Goal: Information Seeking & Learning: Learn about a topic

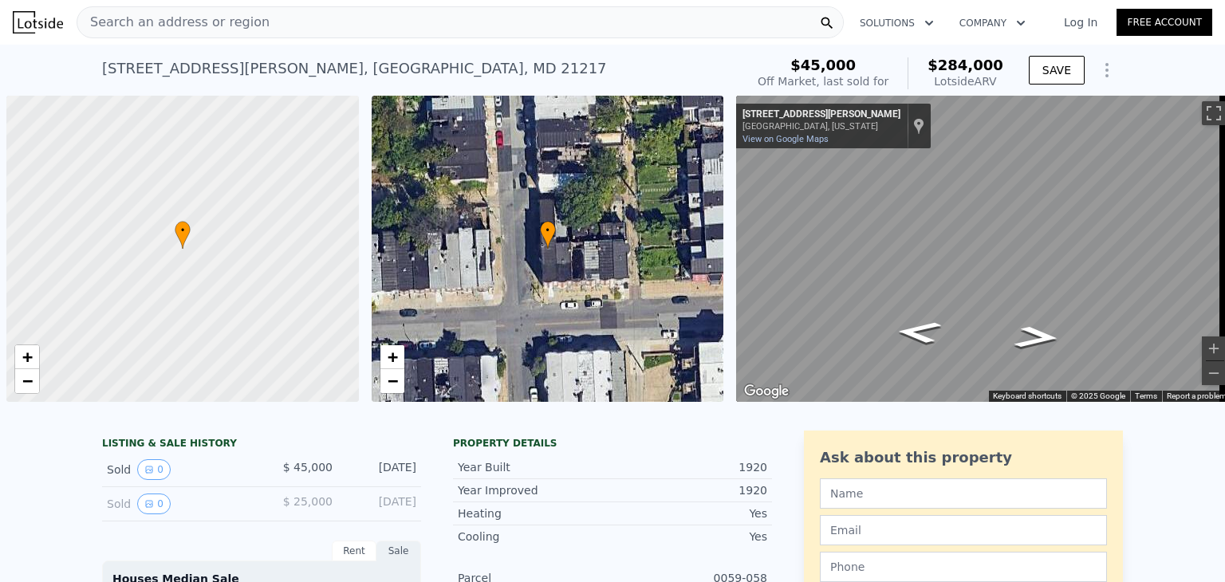
scroll to position [0, 6]
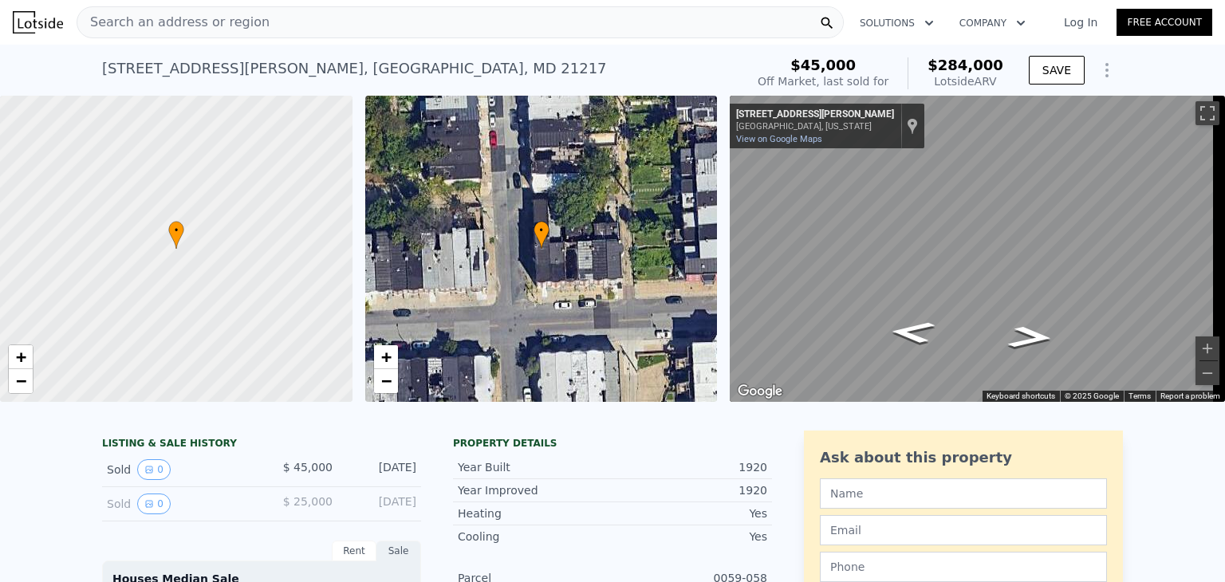
click at [222, 33] on div "Search an address or region" at bounding box center [173, 22] width 192 height 30
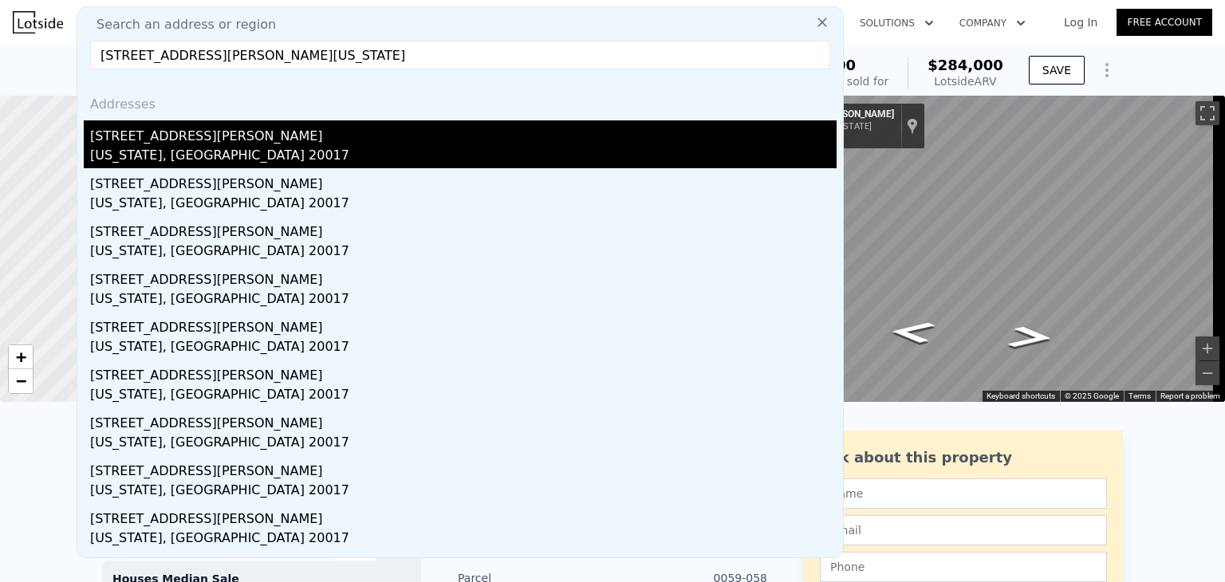
type input "5005 Sargent Rd NE, Washington, DC 20017"
click at [221, 141] on div "[STREET_ADDRESS][PERSON_NAME]" at bounding box center [463, 133] width 746 height 26
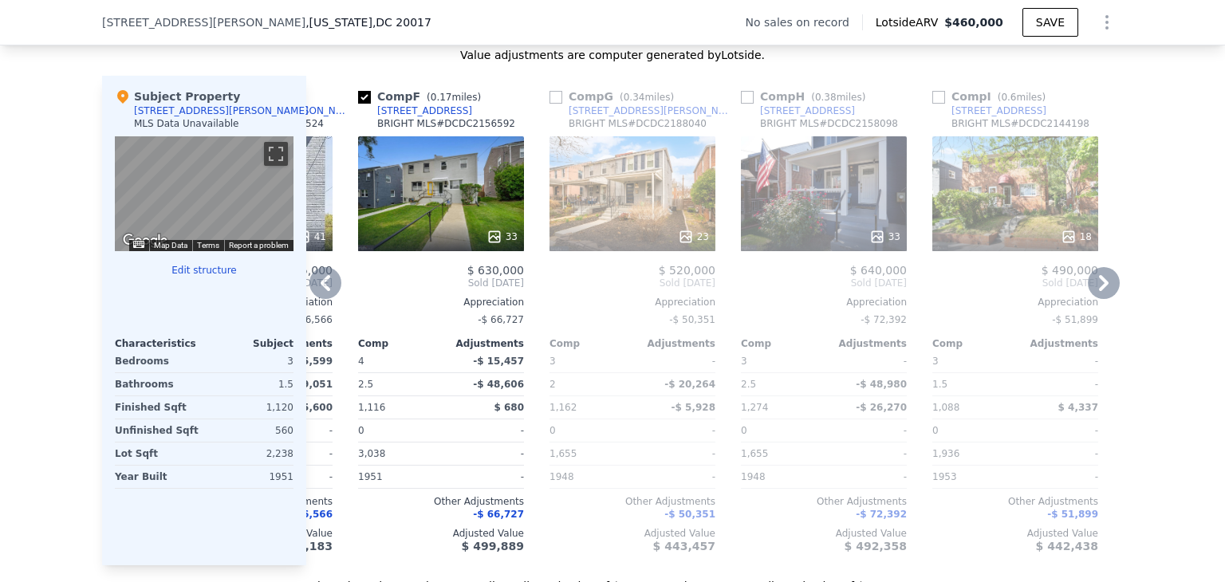
scroll to position [0, 909]
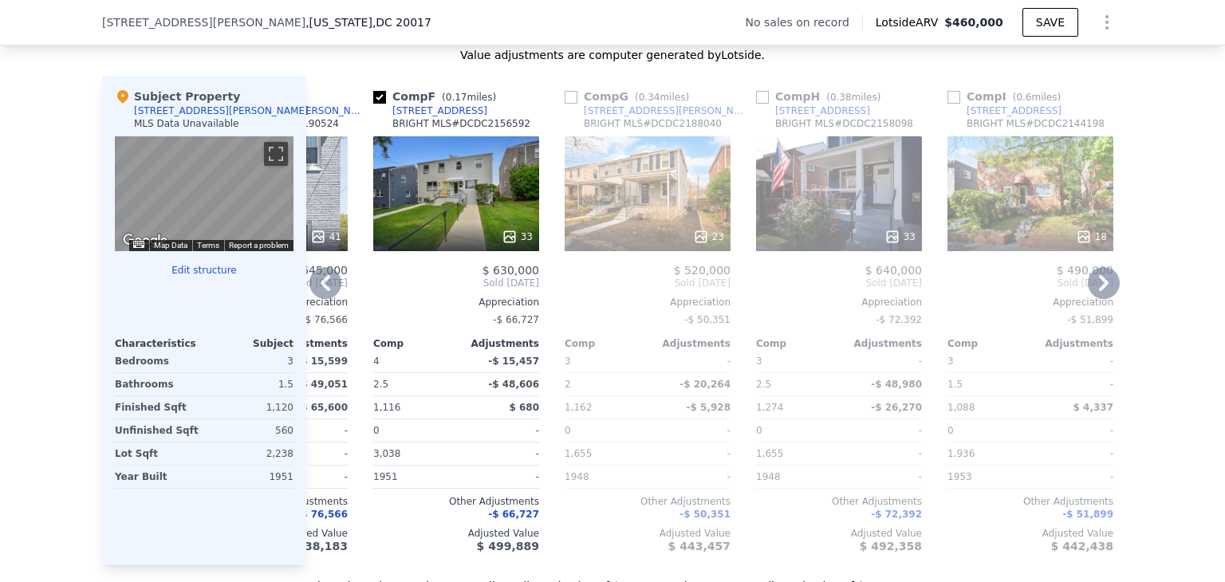
click at [603, 240] on div "23" at bounding box center [648, 237] width 152 height 16
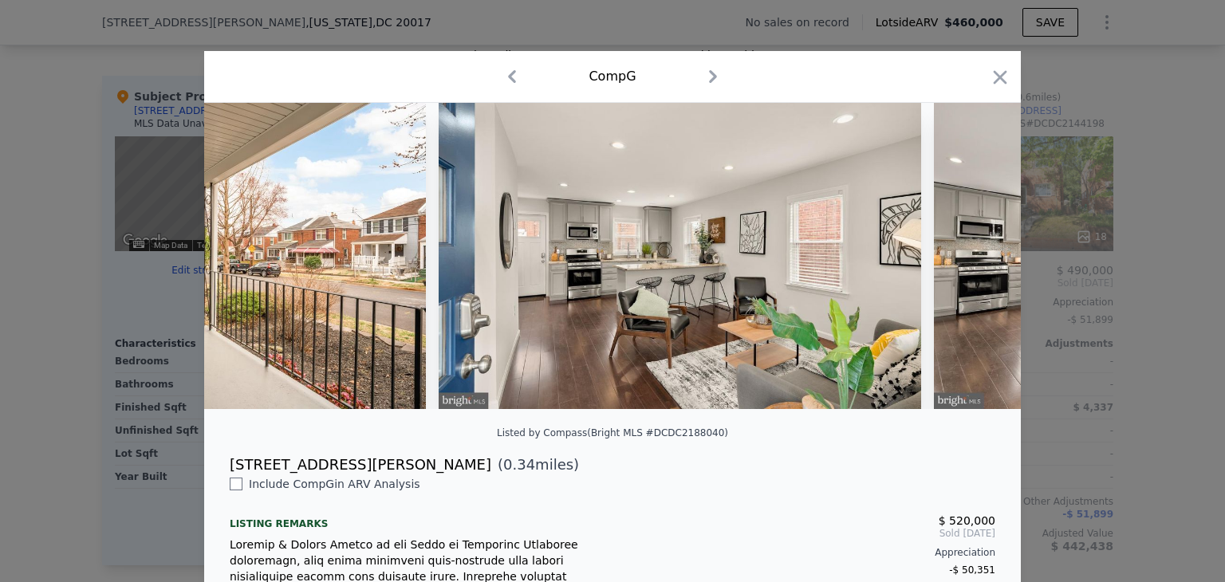
scroll to position [0, 1631]
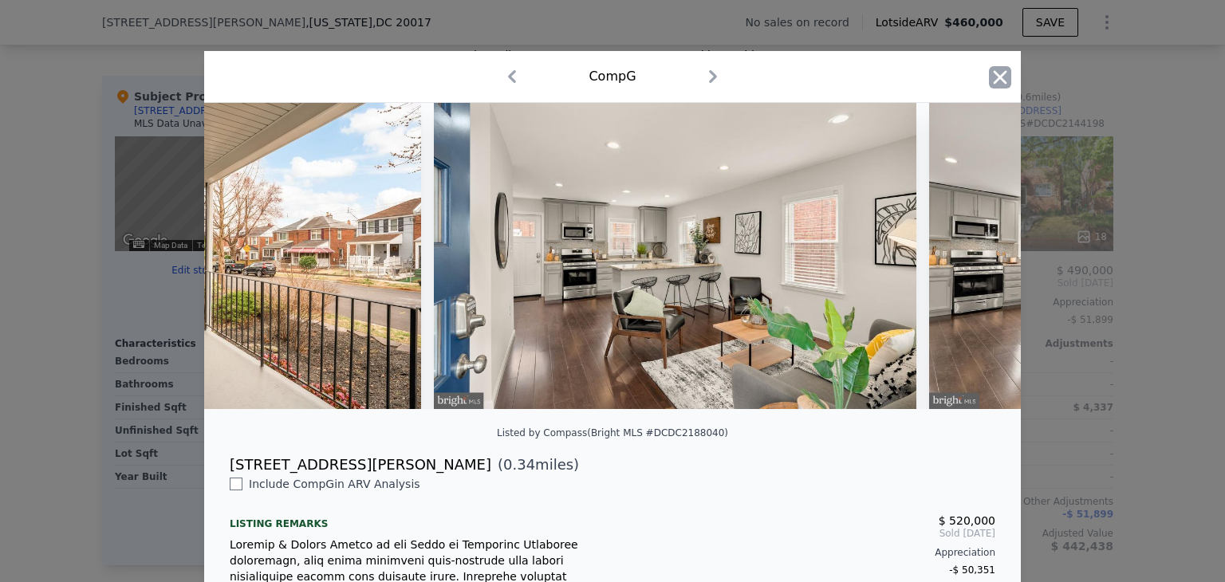
click at [990, 85] on icon "button" at bounding box center [1000, 77] width 22 height 22
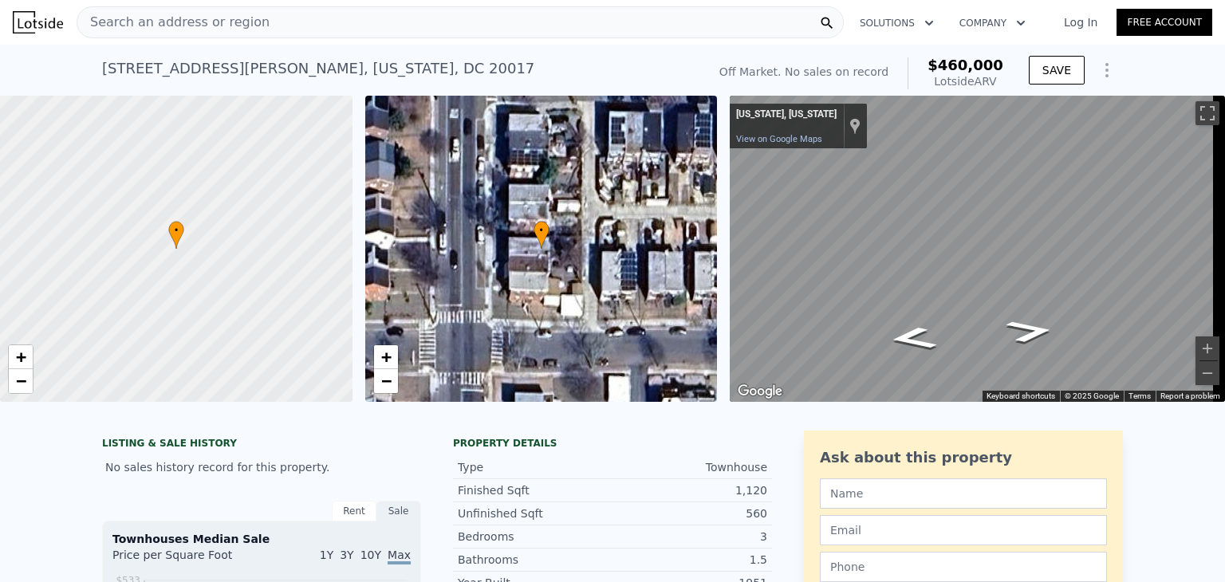
click at [218, 13] on span "Search an address or region" at bounding box center [173, 22] width 192 height 19
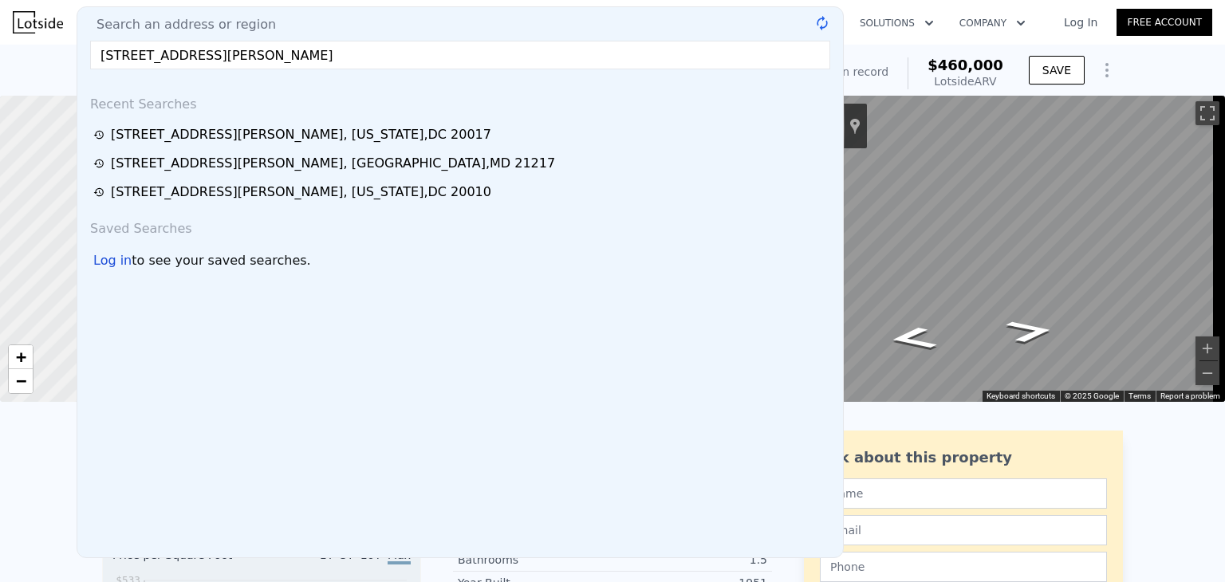
click at [114, 55] on input "6880 Vernick Ln, La Plata, MD 20646" at bounding box center [460, 55] width 740 height 29
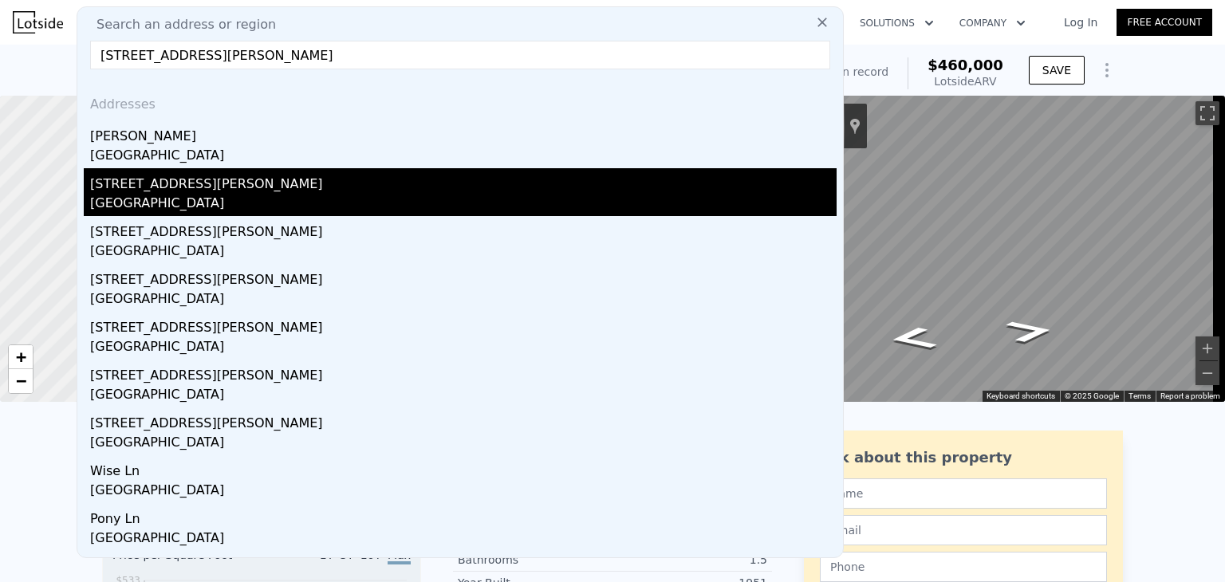
type input "6880 Vernick Ln, La Plata, MD 20646"
click at [276, 196] on div "Charles County, MD 20646" at bounding box center [463, 205] width 746 height 22
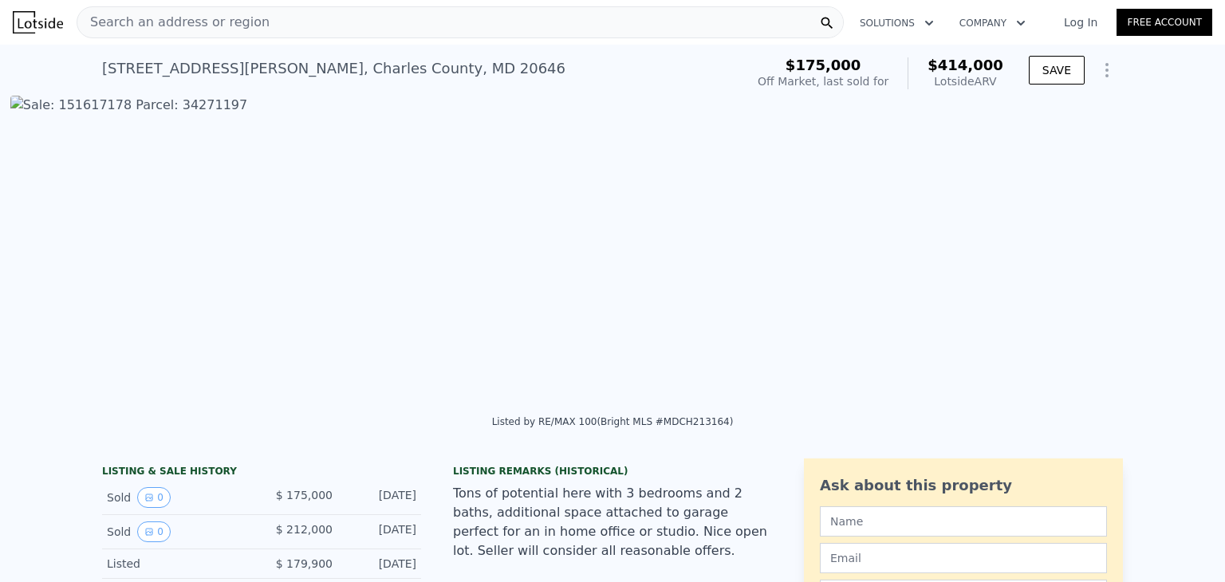
scroll to position [0, 1094]
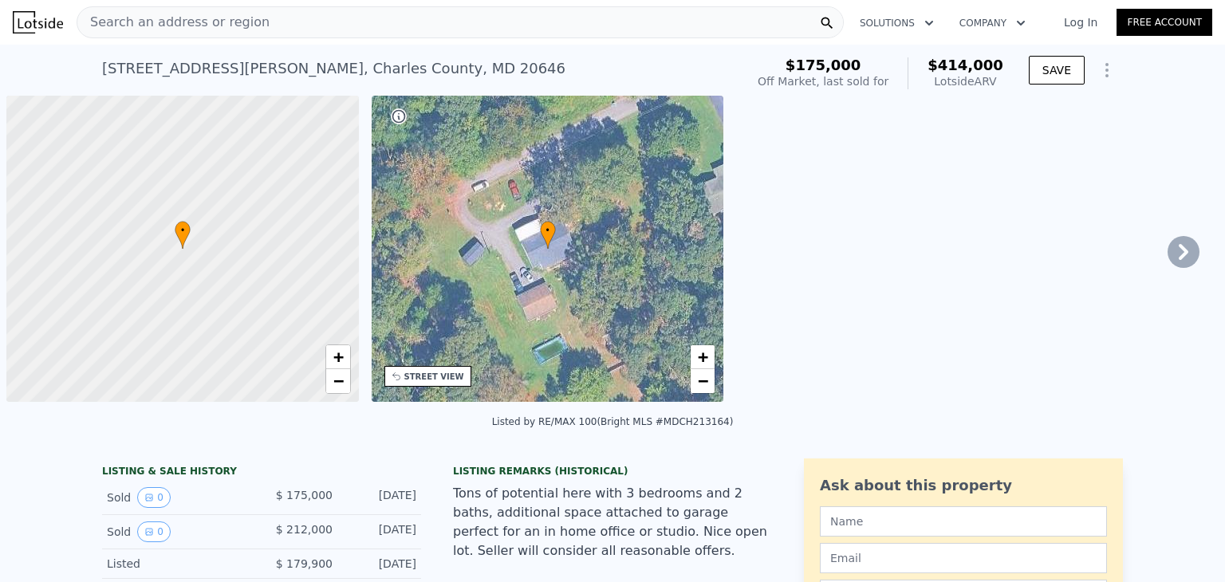
scroll to position [0, 6]
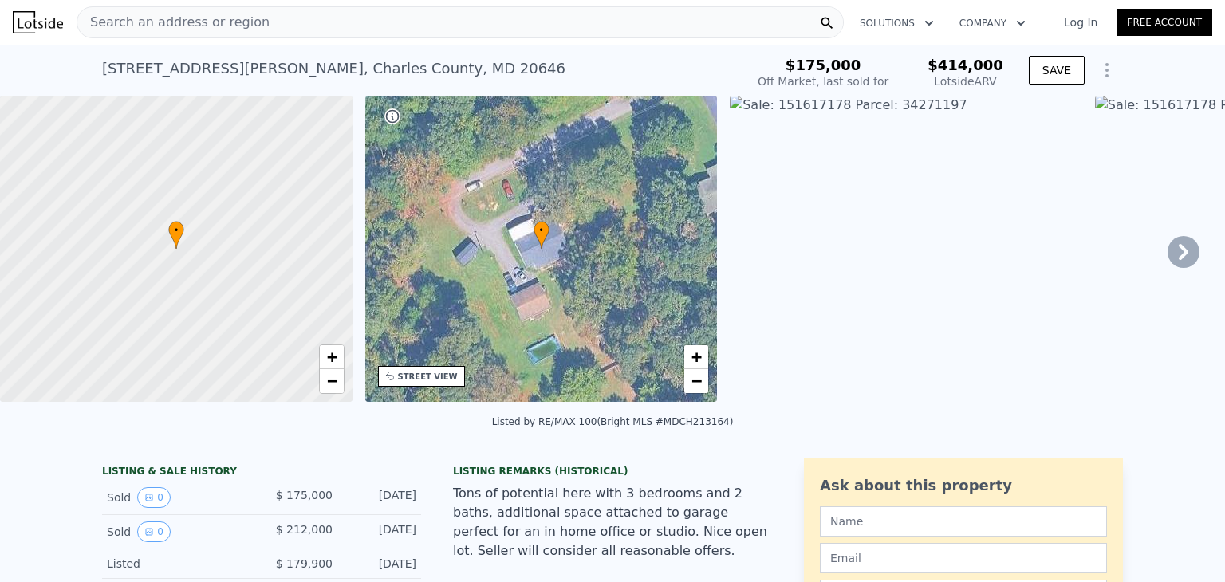
click at [194, 22] on span "Search an address or region" at bounding box center [173, 22] width 192 height 19
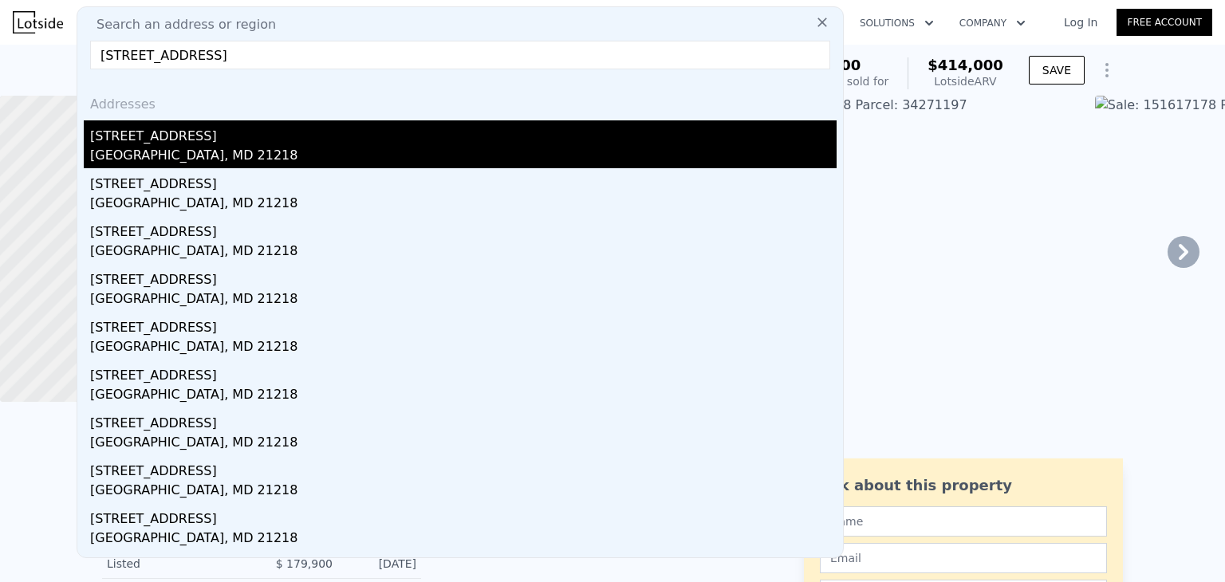
type input "[STREET_ADDRESS]"
click at [231, 141] on div "[STREET_ADDRESS]" at bounding box center [463, 133] width 746 height 26
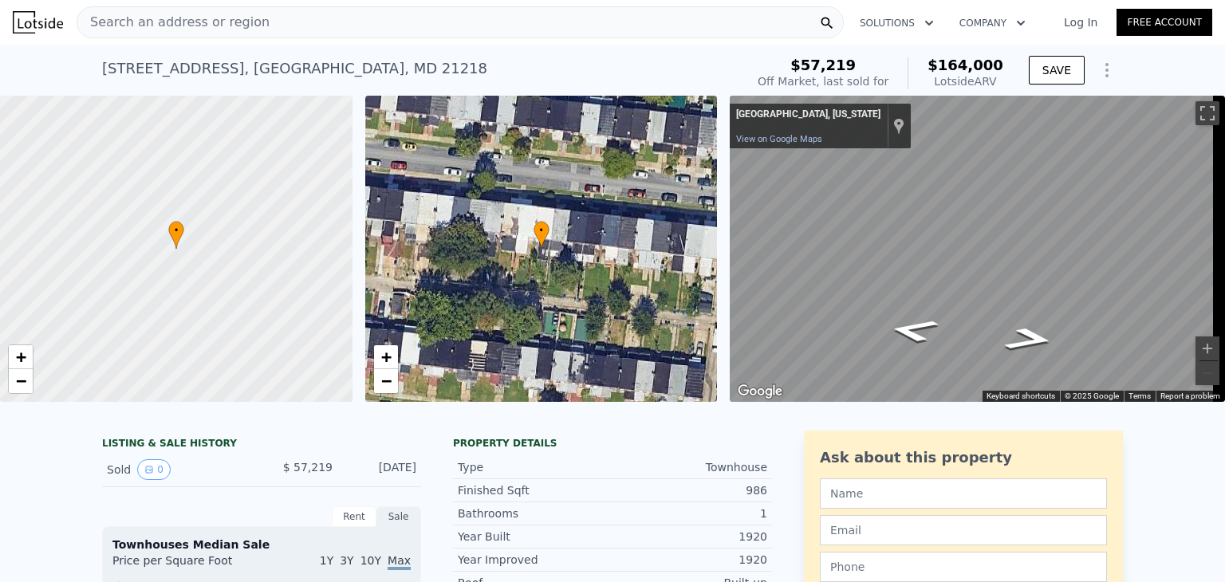
click at [195, 11] on div "Search an address or region" at bounding box center [173, 22] width 192 height 30
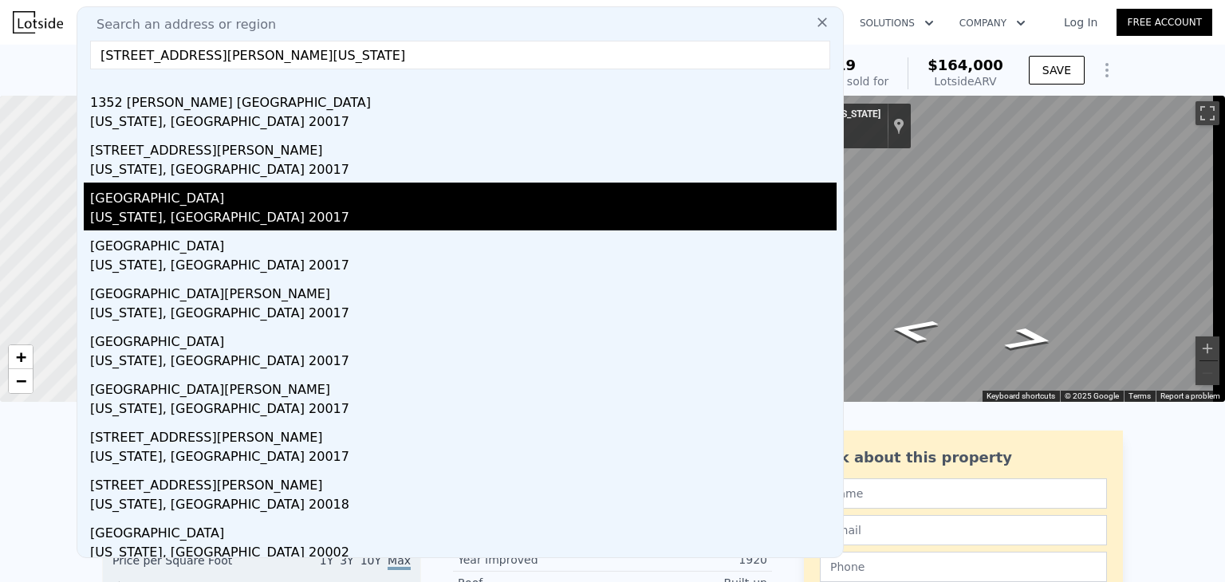
scroll to position [41, 0]
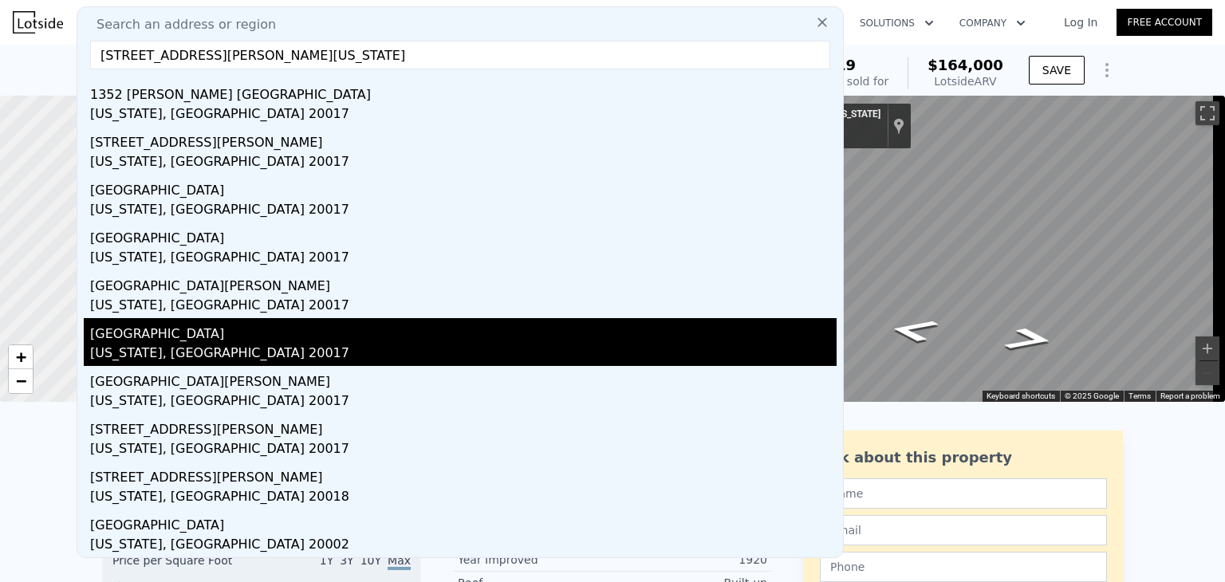
type input "[STREET_ADDRESS][PERSON_NAME][US_STATE]"
click at [273, 332] on div "[GEOGRAPHIC_DATA]" at bounding box center [463, 331] width 746 height 26
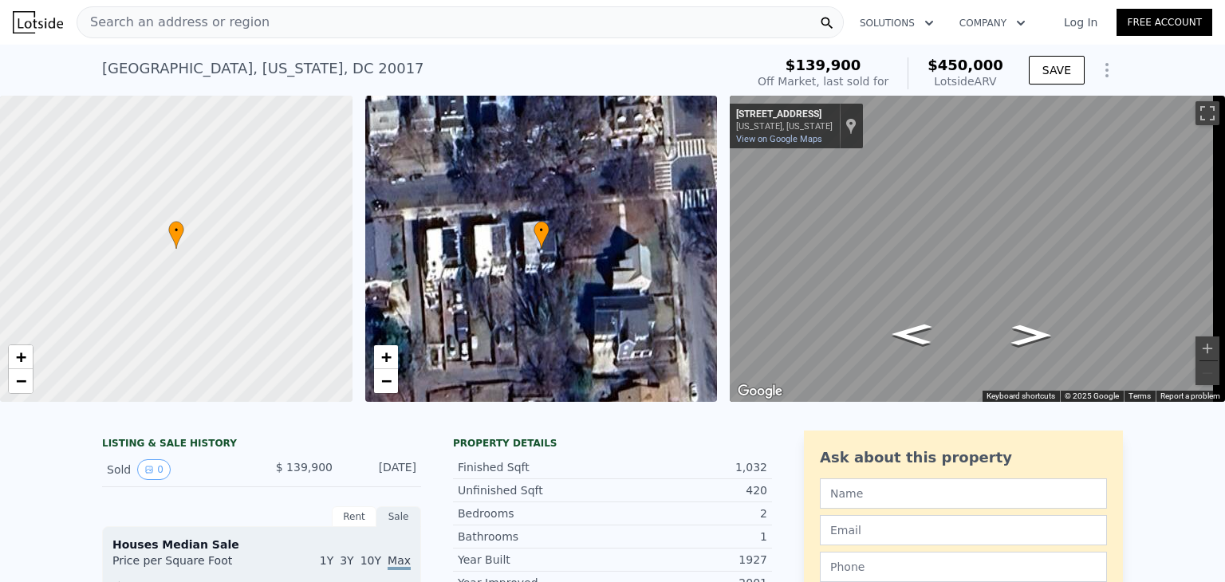
click at [191, 18] on span "Search an address or region" at bounding box center [173, 22] width 192 height 19
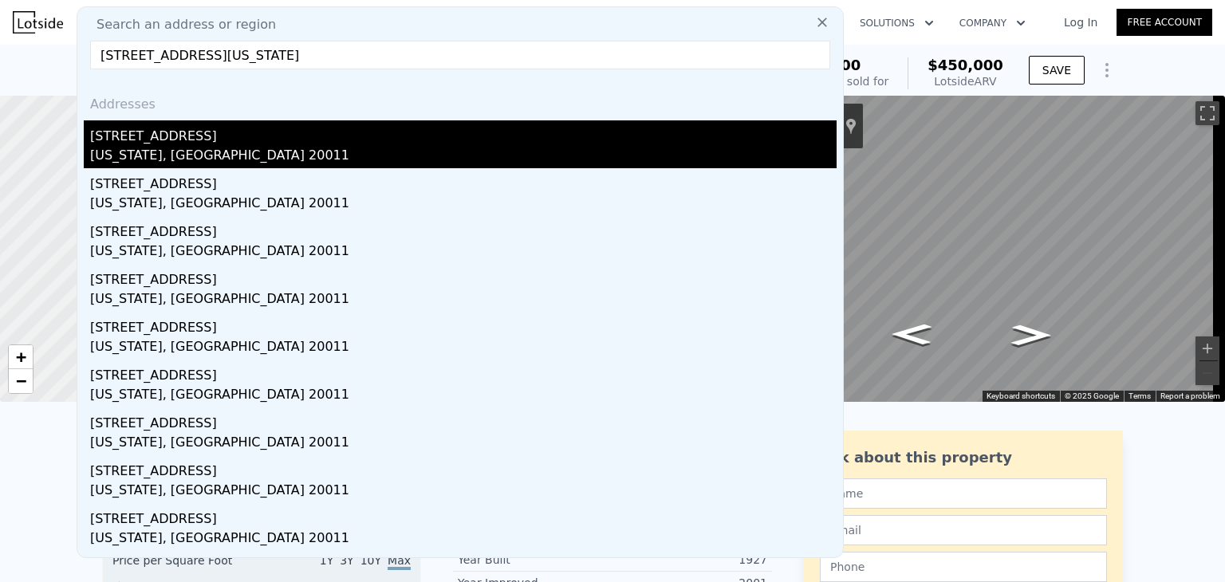
type input "[STREET_ADDRESS][US_STATE]"
click at [174, 147] on div "[US_STATE], [GEOGRAPHIC_DATA] 20011" at bounding box center [463, 157] width 746 height 22
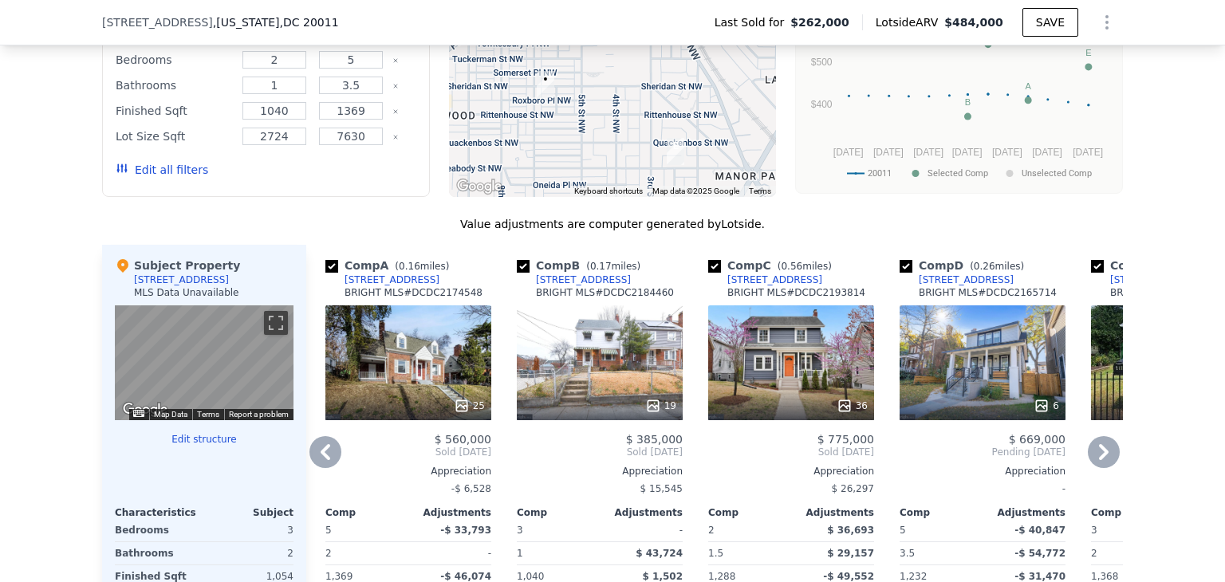
scroll to position [1517, 0]
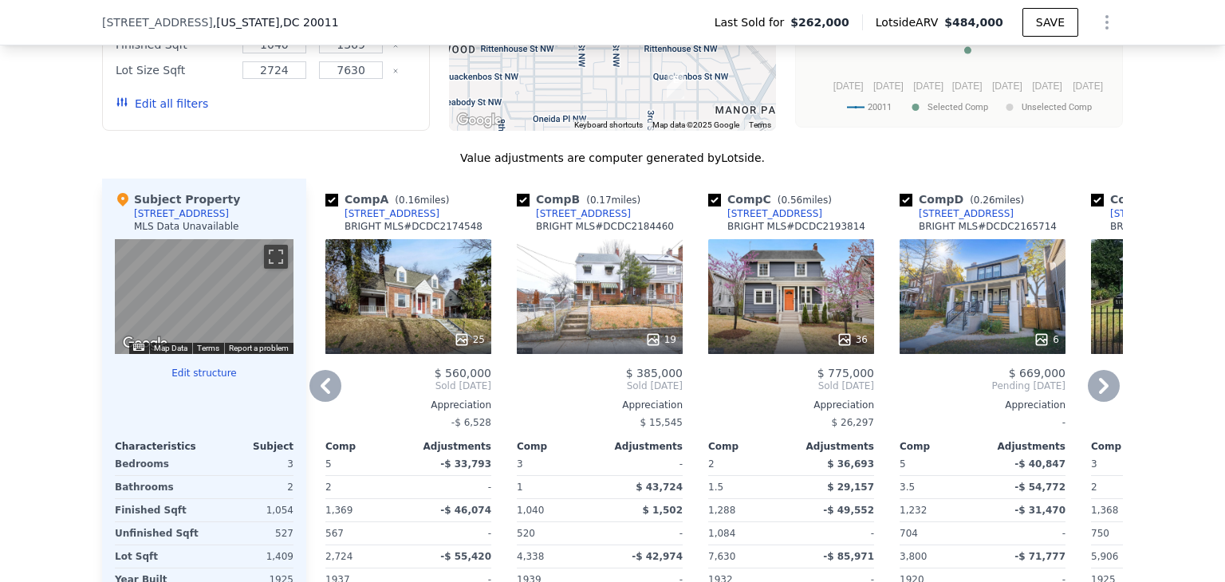
click at [596, 322] on div "19" at bounding box center [600, 296] width 166 height 115
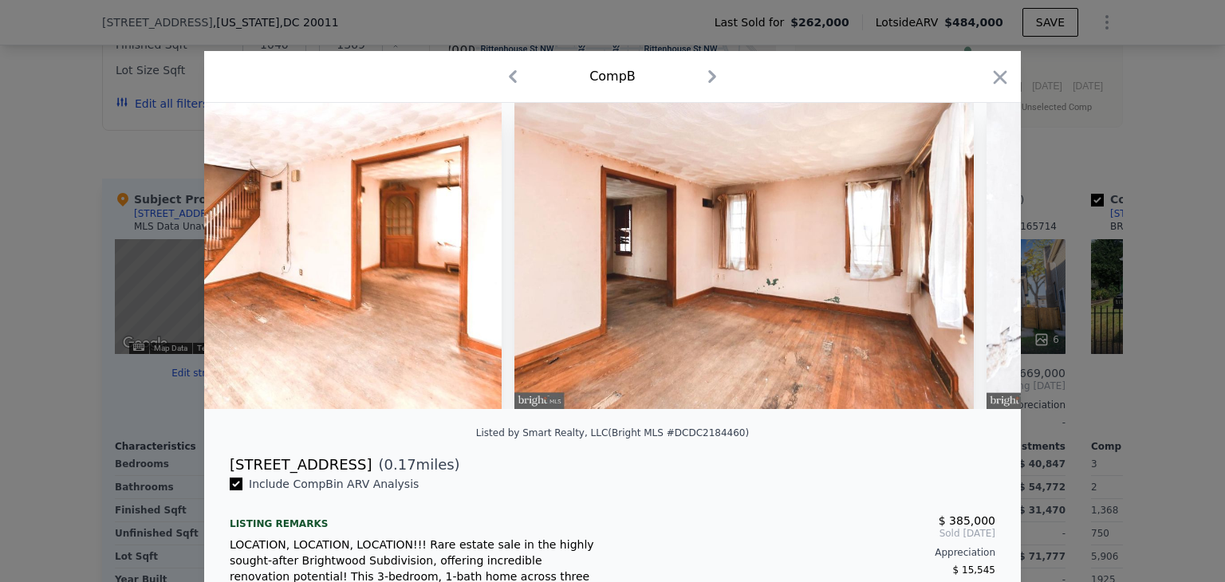
scroll to position [0, 1588]
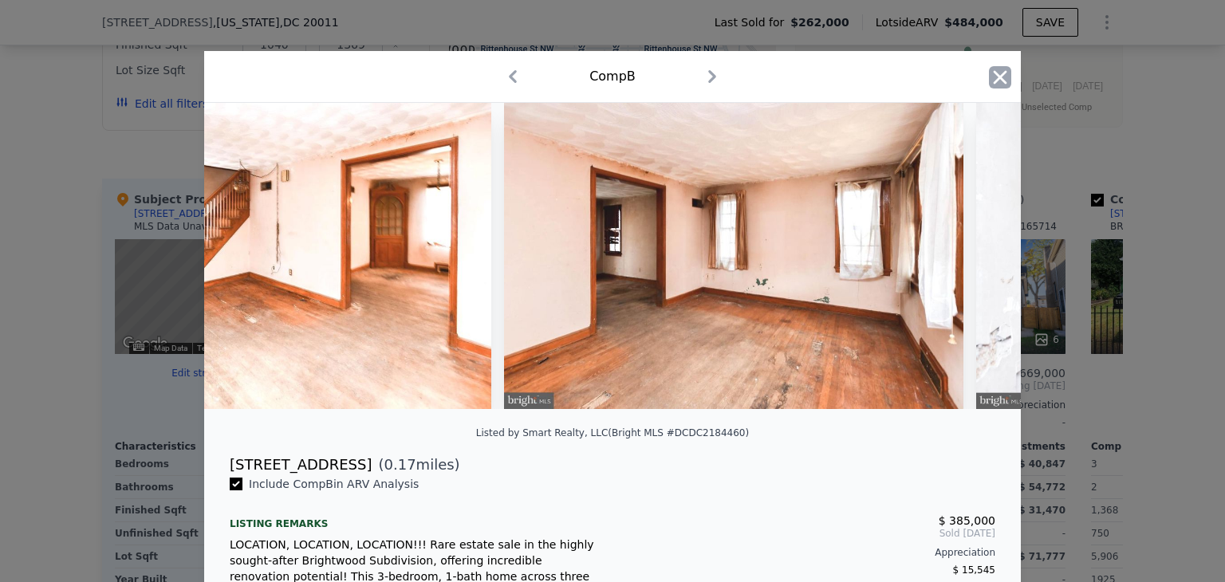
click at [993, 73] on icon "button" at bounding box center [1000, 77] width 22 height 22
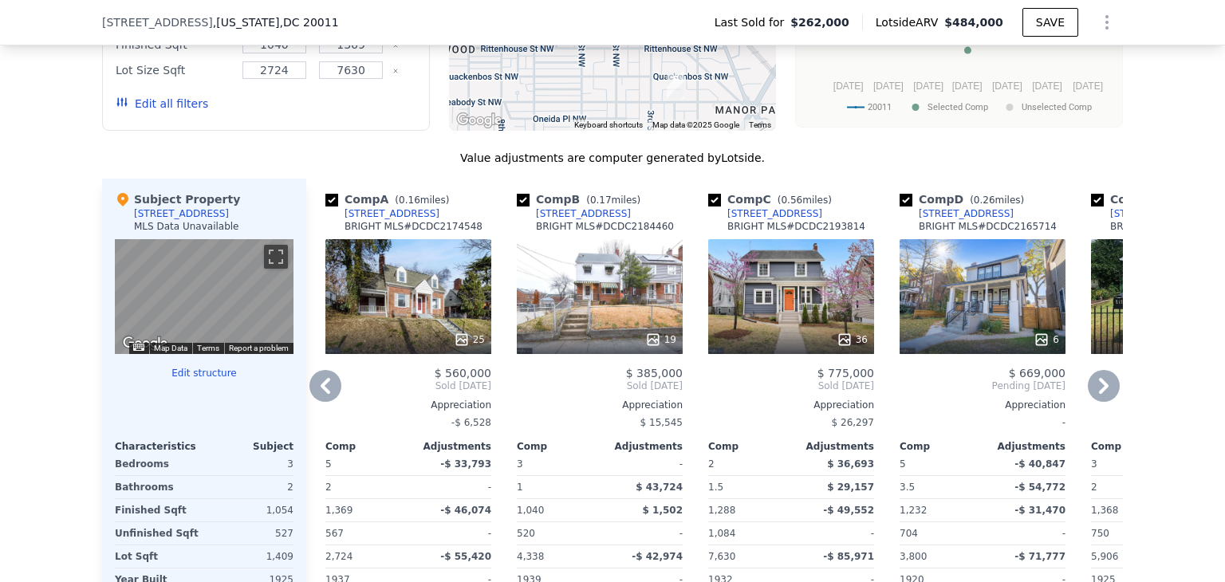
click at [414, 270] on div "25" at bounding box center [408, 296] width 166 height 115
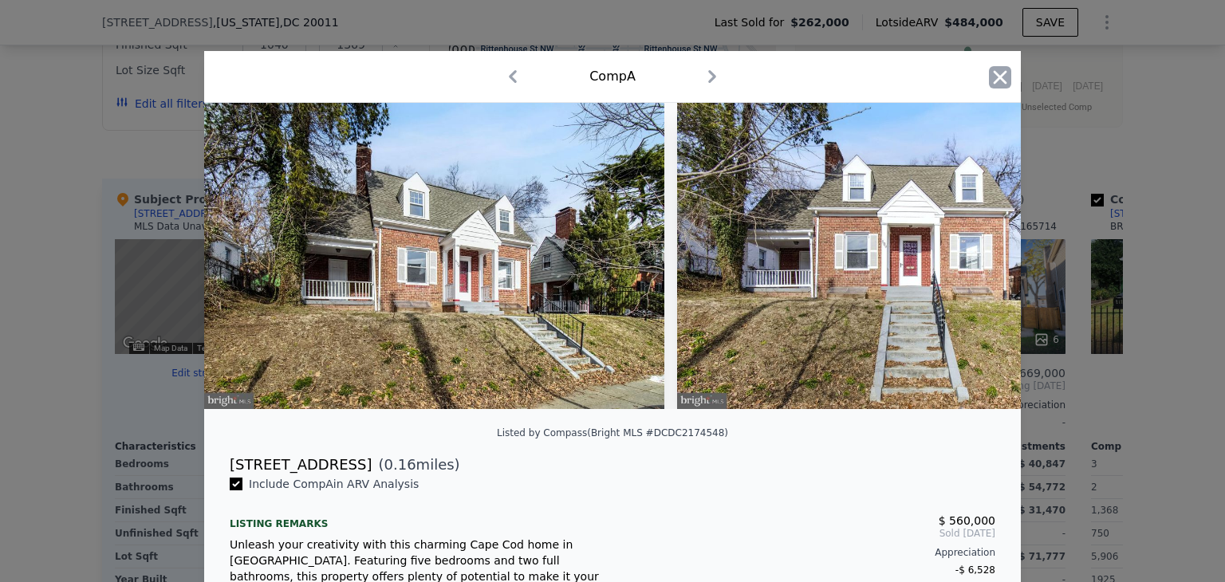
click at [994, 75] on icon "button" at bounding box center [1000, 77] width 22 height 22
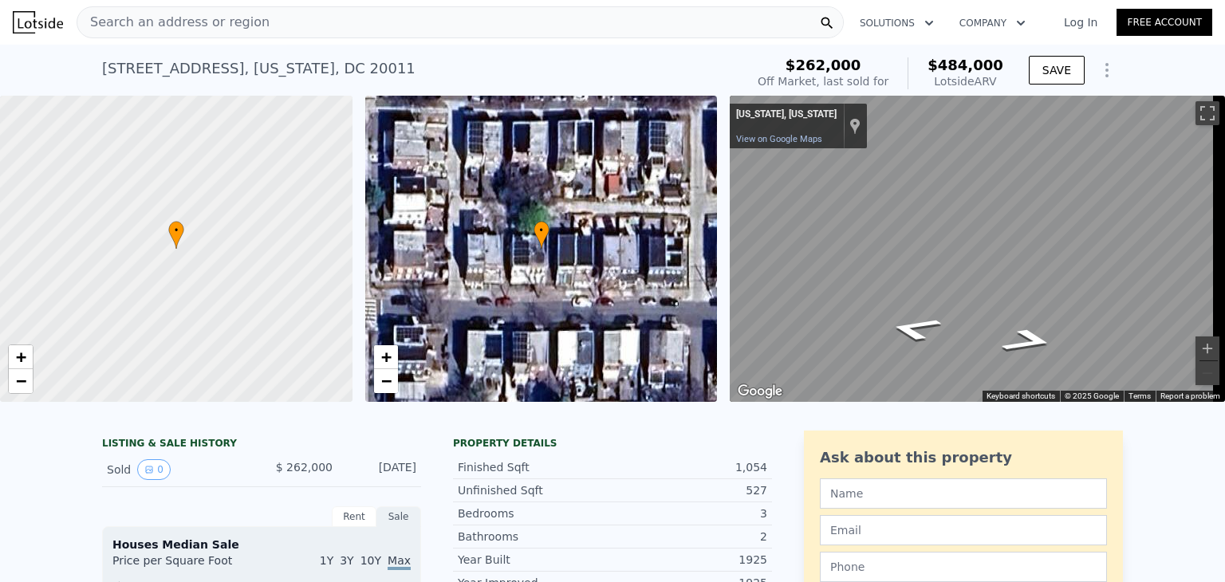
click at [236, 23] on span "Search an address or region" at bounding box center [173, 22] width 192 height 19
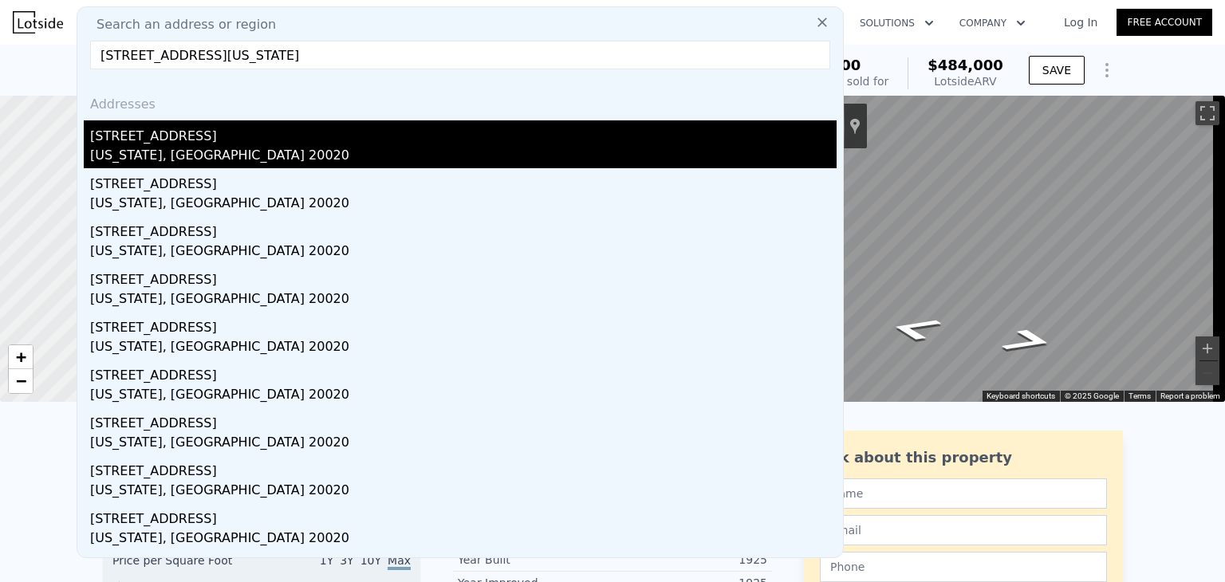
type input "[STREET_ADDRESS][US_STATE]"
click at [250, 160] on div "[US_STATE], [GEOGRAPHIC_DATA] 20020" at bounding box center [463, 157] width 746 height 22
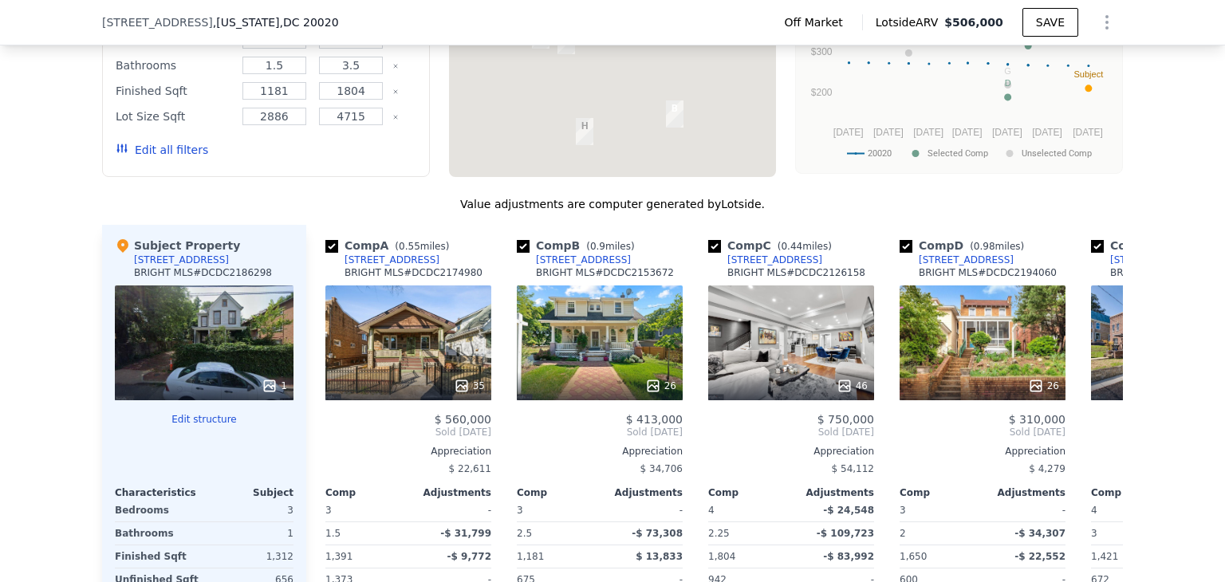
scroll to position [1697, 0]
